Goal: Find specific page/section: Find specific page/section

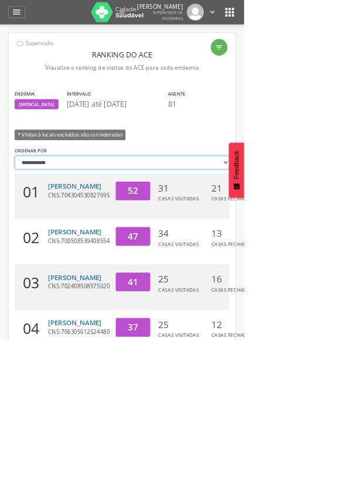
click at [70, 242] on select "**********" at bounding box center [176, 234] width 310 height 20
click at [352, 191] on html " Supervisão Ranking Aplicativo desatualizado Última sincronização Mapa de ende…" at bounding box center [176, 245] width 352 height 491
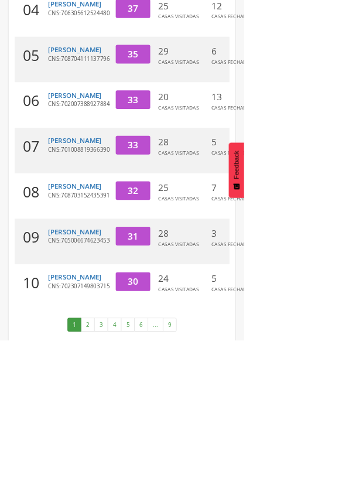
scroll to position [486, 0]
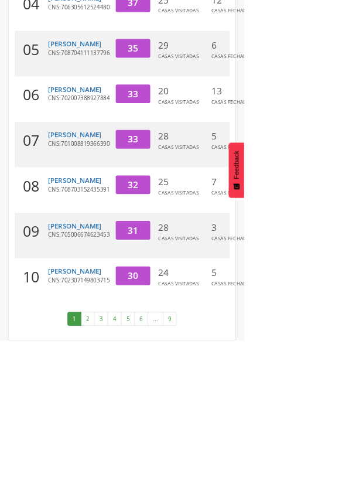
click at [127, 470] on link "2" at bounding box center [127, 460] width 20 height 20
click at [137, 470] on link "3" at bounding box center [137, 460] width 20 height 20
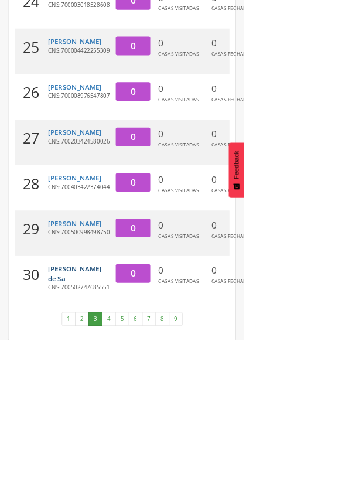
click at [96, 408] on link "[PERSON_NAME] de Sa" at bounding box center [107, 395] width 77 height 28
type input "**********"
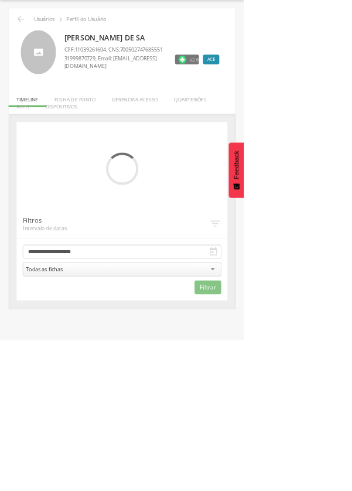
scroll to position [35, 0]
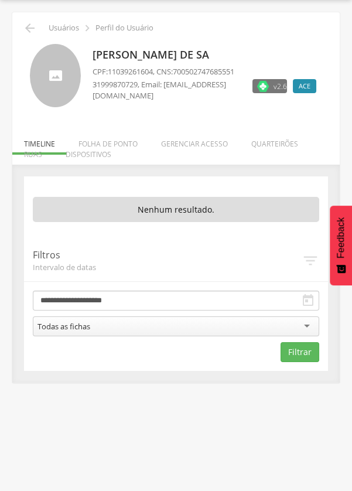
click at [193, 154] on li "Gerenciar acesso" at bounding box center [194, 141] width 90 height 28
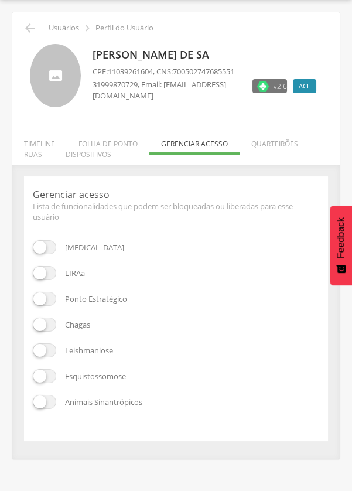
click at [276, 149] on li "Quarteirões" at bounding box center [275, 141] width 70 height 28
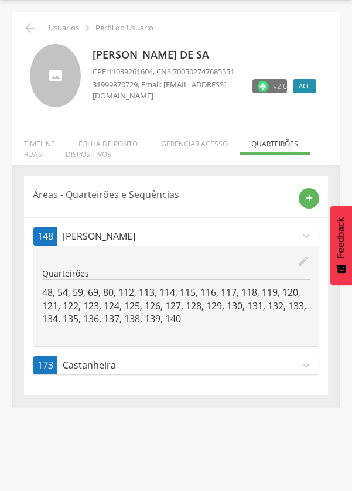
click at [31, 25] on icon "" at bounding box center [30, 28] width 14 height 14
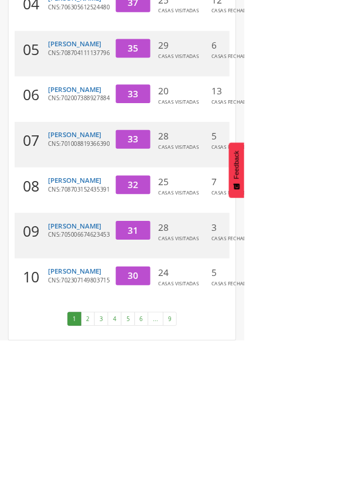
scroll to position [486, 0]
click at [130, 470] on link "2" at bounding box center [127, 460] width 20 height 20
click at [142, 470] on link "3" at bounding box center [137, 460] width 20 height 20
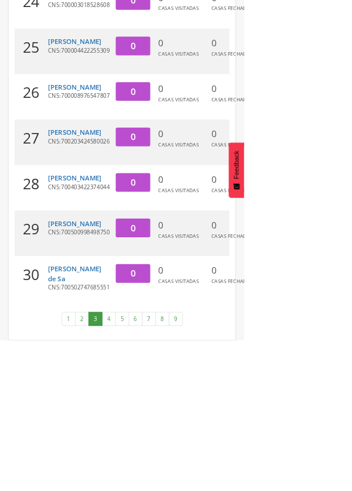
click at [157, 470] on link "4" at bounding box center [157, 460] width 20 height 20
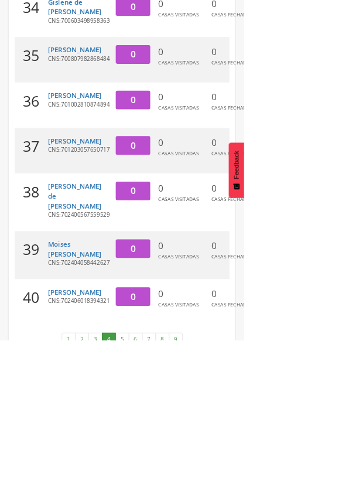
scroll to position [500, 0]
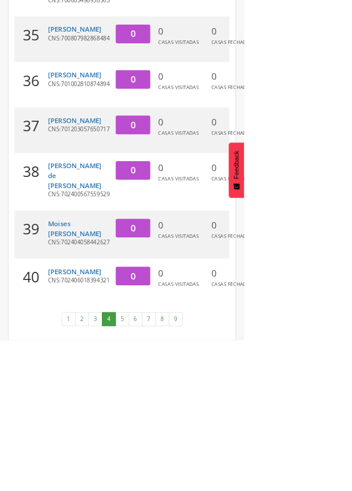
click at [175, 470] on link "5" at bounding box center [176, 460] width 20 height 20
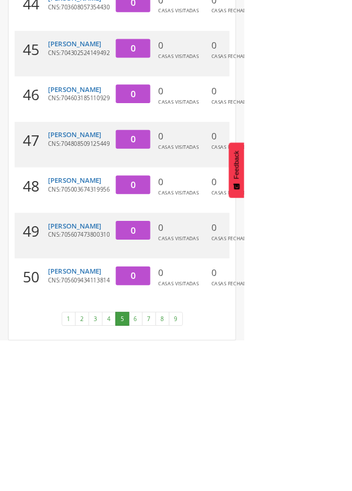
scroll to position [529, 0]
click at [189, 470] on link "6" at bounding box center [196, 460] width 20 height 20
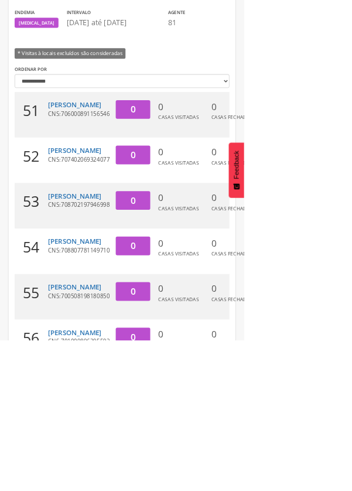
scroll to position [118, 0]
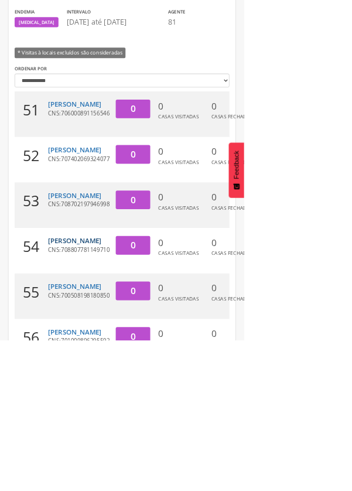
click at [100, 354] on link "[PERSON_NAME]" at bounding box center [107, 346] width 77 height 13
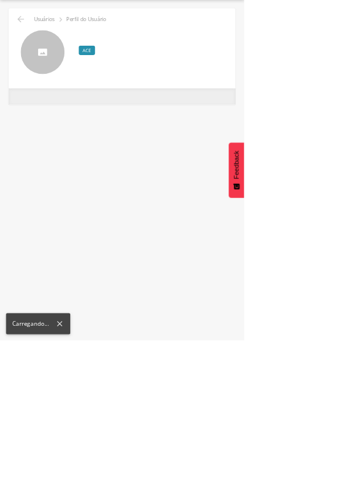
scroll to position [35, 0]
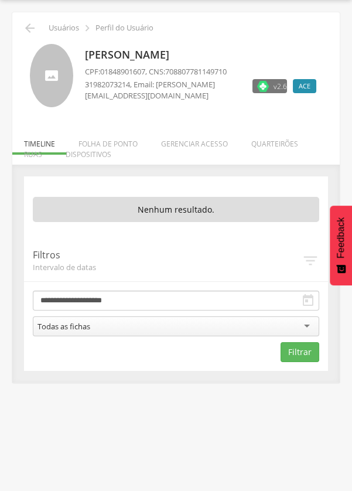
click at [189, 152] on li "Gerenciar acesso" at bounding box center [194, 141] width 90 height 28
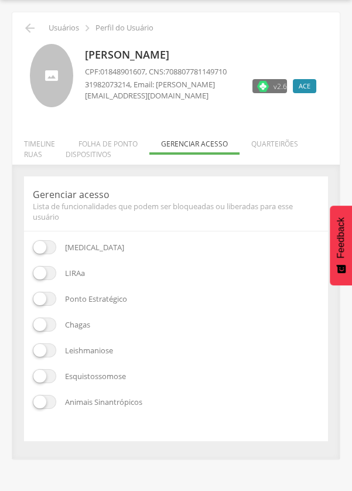
click at [276, 155] on li "Quarteirões" at bounding box center [275, 141] width 70 height 28
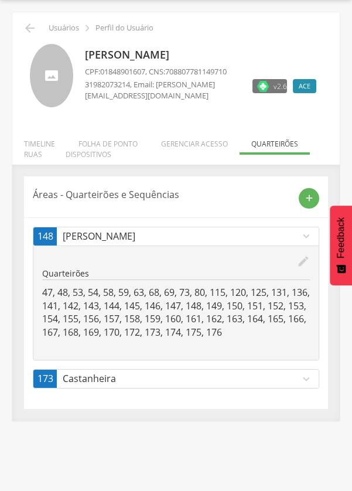
click at [309, 386] on icon "expand_more" at bounding box center [306, 379] width 13 height 13
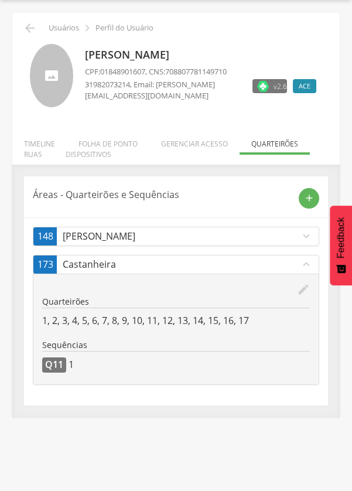
click at [305, 243] on icon "expand_more" at bounding box center [306, 236] width 13 height 13
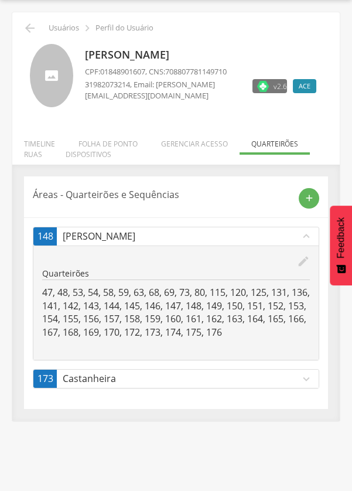
click at [304, 246] on link "148 [PERSON_NAME] expand_less" at bounding box center [175, 236] width 285 height 18
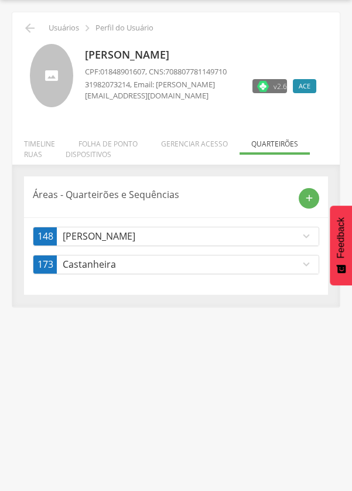
click at [301, 243] on icon "expand_more" at bounding box center [306, 236] width 13 height 13
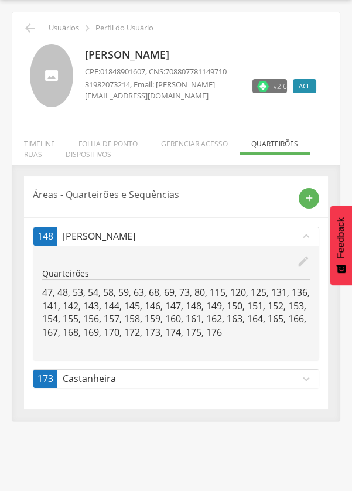
click at [301, 386] on icon "expand_more" at bounding box center [306, 379] width 13 height 13
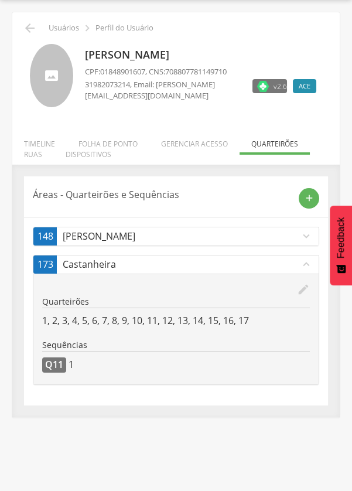
click at [304, 296] on icon "edit" at bounding box center [303, 289] width 13 height 13
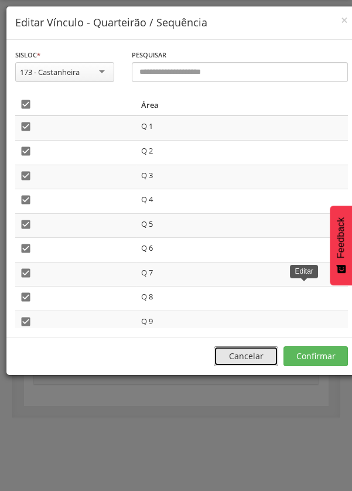
click at [246, 360] on button "Cancelar" at bounding box center [246, 356] width 64 height 20
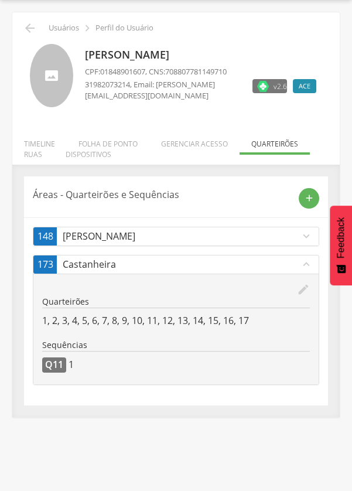
click at [147, 243] on p "[PERSON_NAME]" at bounding box center [181, 236] width 237 height 13
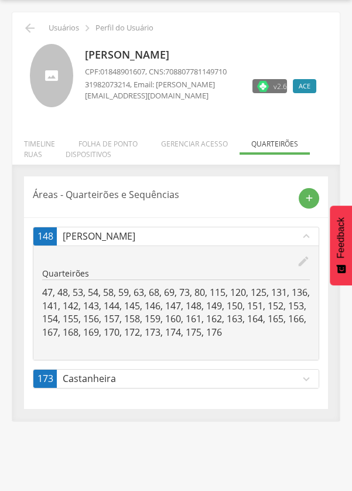
click at [194, 331] on p "47, 48, 53, 54, 58, 59, 63, 68, 69, 73, 80, 115, 120, 125, 131, 136, 141, 142, …" at bounding box center [176, 312] width 268 height 53
click at [304, 268] on icon "edit" at bounding box center [303, 261] width 13 height 13
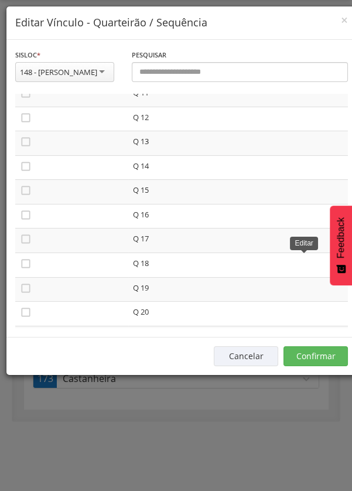
scroll to position [280, 0]
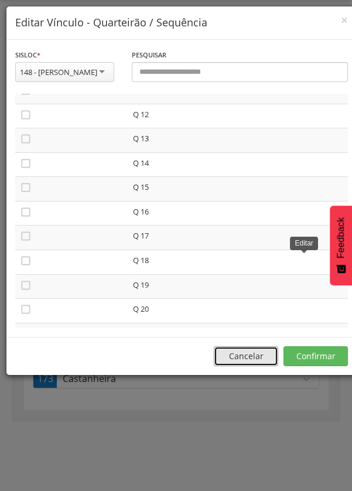
click at [239, 362] on button "Cancelar" at bounding box center [246, 356] width 64 height 20
